Goal: Information Seeking & Learning: Find specific fact

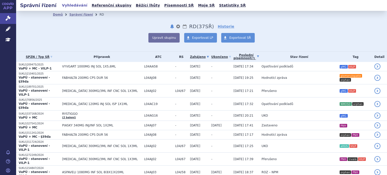
click at [233, 59] on link "Poslední písemnost (?)" at bounding box center [245, 57] width 25 height 10
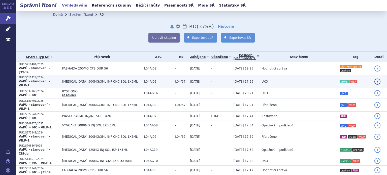
click at [234, 80] on span "[DATE] 17:25" at bounding box center [243, 82] width 20 height 4
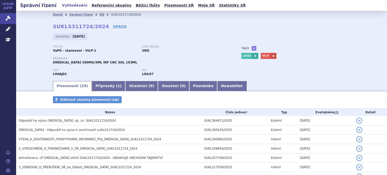
click at [234, 74] on div "Typ SŘ: VaPÚ - stanovení - VILP-1 Stav řízení: UKO Přípravek: ULTOMIRIS 300MG/3…" at bounding box center [201, 62] width 297 height 35
click at [113, 28] on link "VERSO" at bounding box center [120, 26] width 14 height 5
click at [113, 26] on link "VERSO" at bounding box center [120, 26] width 14 height 5
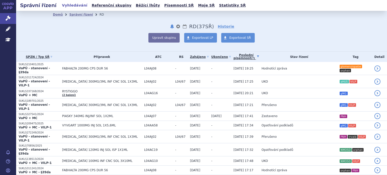
click at [233, 58] on link "Poslední písemnost (?)" at bounding box center [245, 57] width 25 height 10
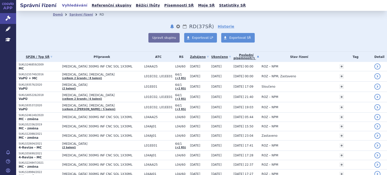
click at [233, 58] on link "Poslední písemnost (?)" at bounding box center [245, 57] width 25 height 10
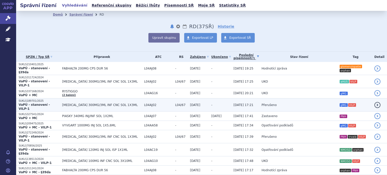
click at [261, 103] on span "Přerušeno" at bounding box center [268, 105] width 15 height 4
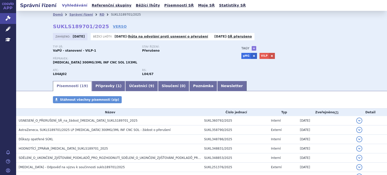
click at [24, 56] on div "Domů Správní řízení RD SUKLS189701/2025 SUKLS189701/2025 VERSO [GEOGRAPHIC_DATA…" at bounding box center [201, 45] width 370 height 69
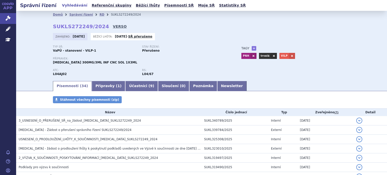
click at [113, 26] on link "VERSO" at bounding box center [120, 26] width 14 height 5
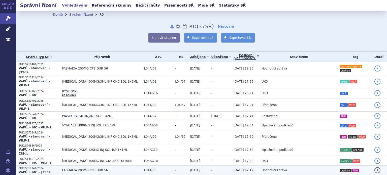
click at [66, 168] on span "FABHALTA 200MG CPS DUR 56" at bounding box center [101, 170] width 79 height 4
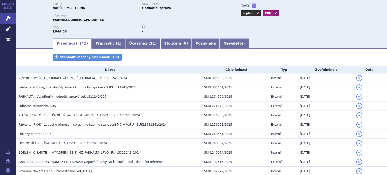
scroll to position [50, 0]
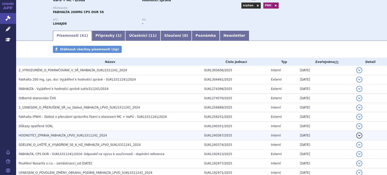
click at [44, 136] on span "HODNOTÍCÍ_ZPRÁVA_FABHALTA_LPVO_SUKLS311241_2024" at bounding box center [63, 136] width 88 height 4
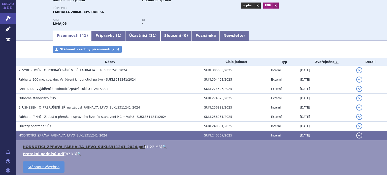
click at [89, 146] on link "HODNOTÍCÍ_ZPRÁVA_FABHALTA_LPVO_SUKLS311241_2024.pdf" at bounding box center [84, 147] width 122 height 4
